Goal: Check status: Check status

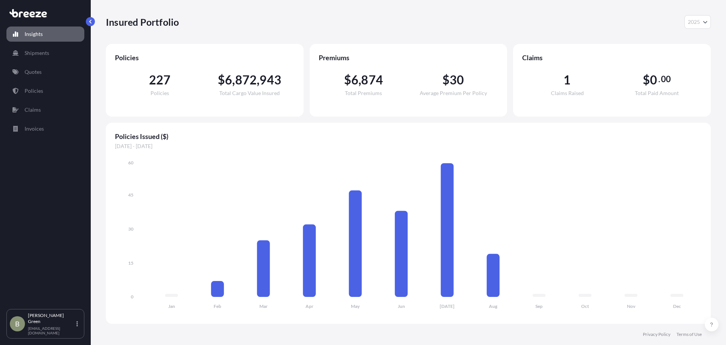
select select "2025"
click at [44, 70] on link "Quotes" at bounding box center [45, 71] width 78 height 15
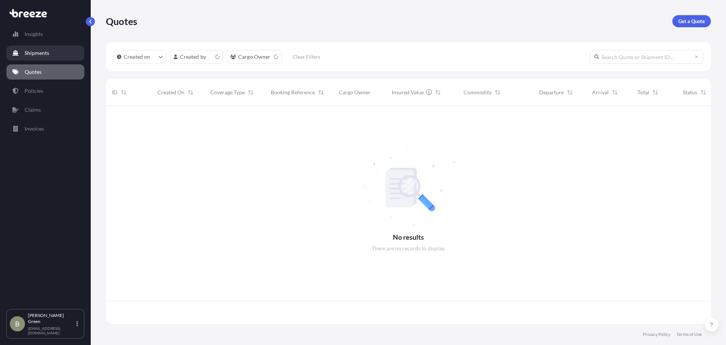
scroll to position [216, 600]
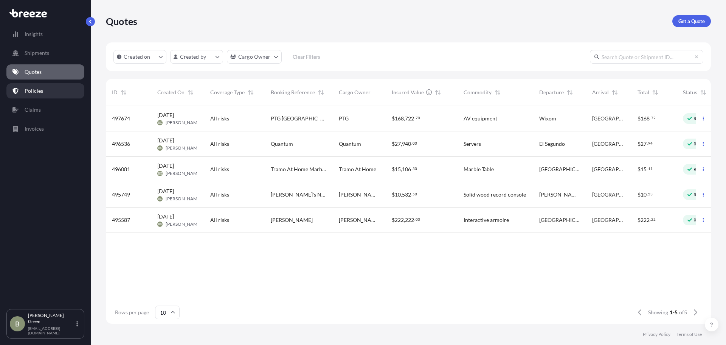
click at [41, 93] on p "Policies" at bounding box center [34, 91] width 19 height 8
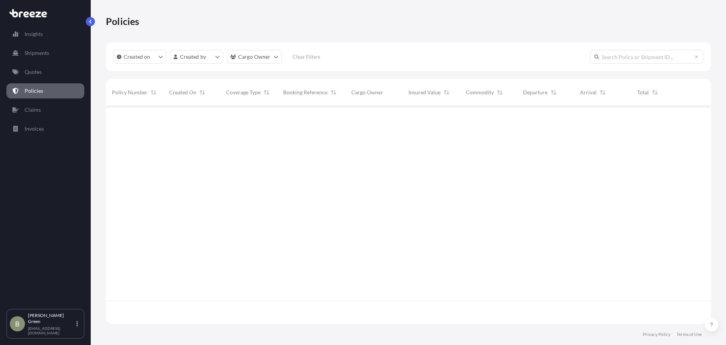
scroll to position [216, 600]
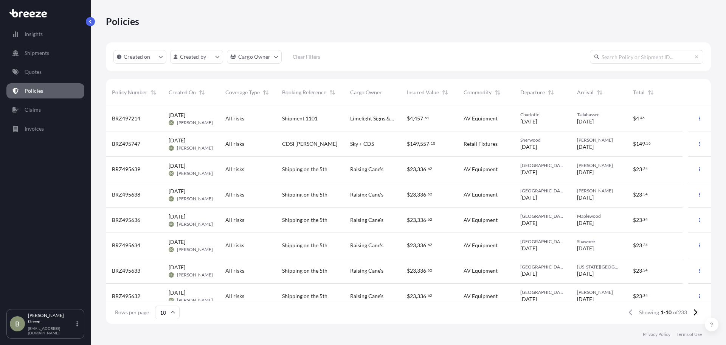
click at [632, 111] on div "$ 4 . 46" at bounding box center [655, 118] width 56 height 25
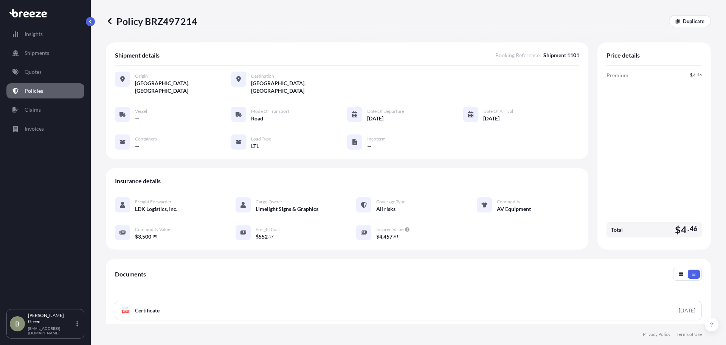
click at [40, 90] on p "Policies" at bounding box center [34, 91] width 19 height 8
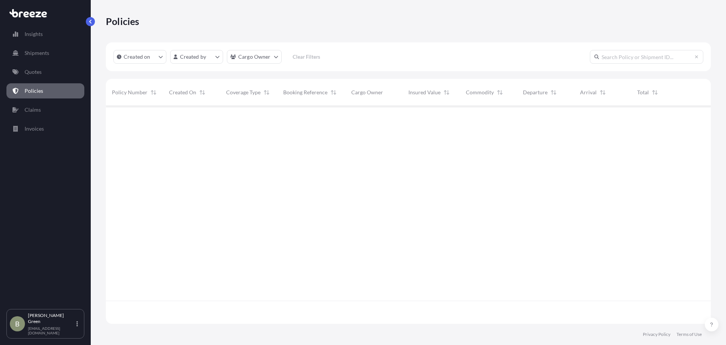
scroll to position [216, 600]
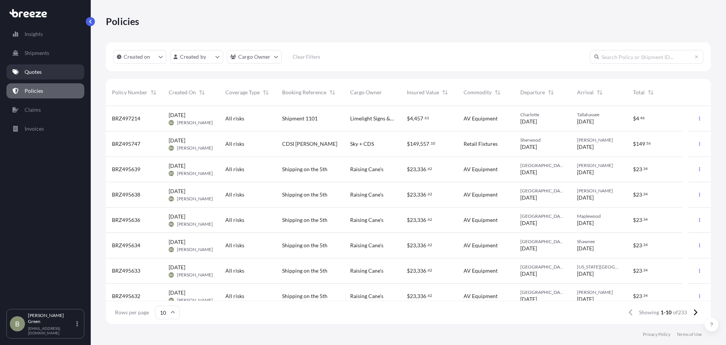
click at [44, 73] on link "Quotes" at bounding box center [45, 71] width 78 height 15
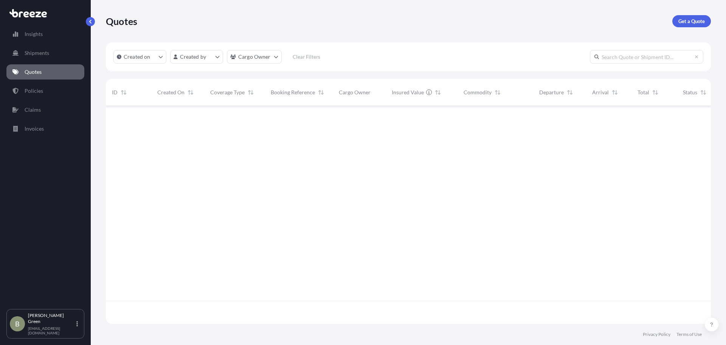
scroll to position [216, 600]
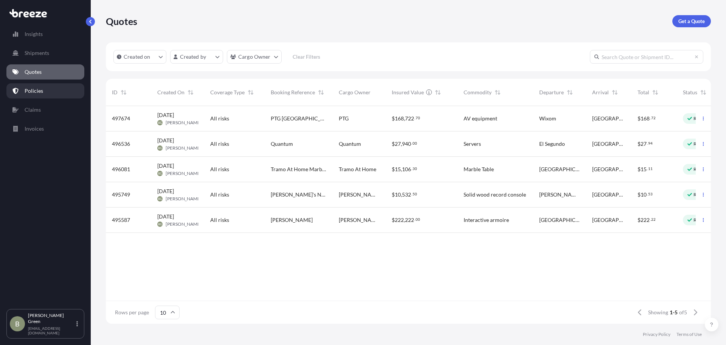
click at [36, 87] on p "Policies" at bounding box center [34, 91] width 19 height 8
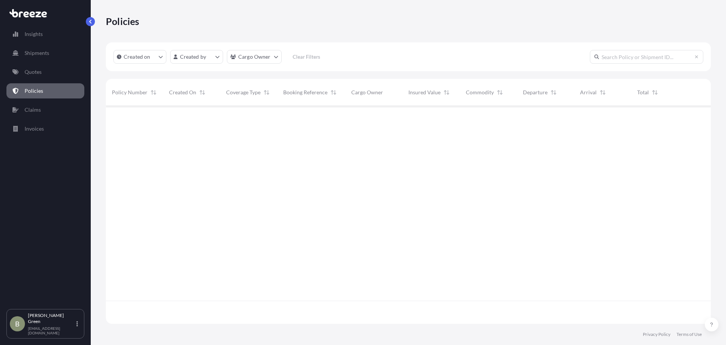
scroll to position [216, 600]
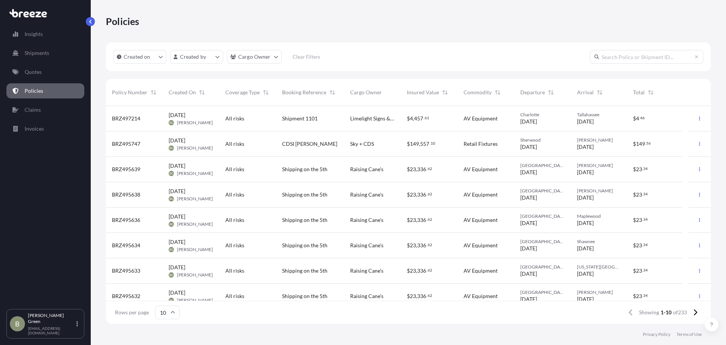
click at [304, 121] on span "Shipment 1101" at bounding box center [300, 119] width 36 height 8
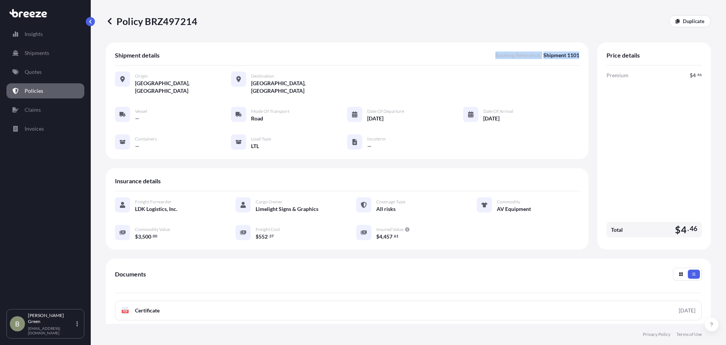
drag, startPoint x: 491, startPoint y: 54, endPoint x: 575, endPoint y: 48, distance: 84.6
click at [575, 48] on div "Shipment details Booking Reference : Shipment 1101 Origin [GEOGRAPHIC_DATA], [G…" at bounding box center [347, 100] width 483 height 116
copy span "Booking Reference : Shipment 1101"
click at [41, 72] on p "Quotes" at bounding box center [33, 72] width 17 height 8
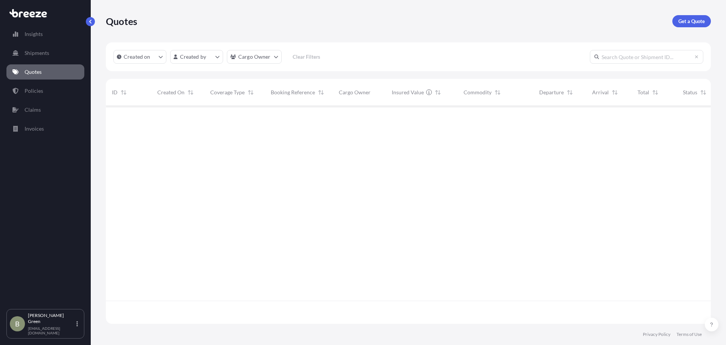
scroll to position [216, 600]
